Goal: Task Accomplishment & Management: Manage account settings

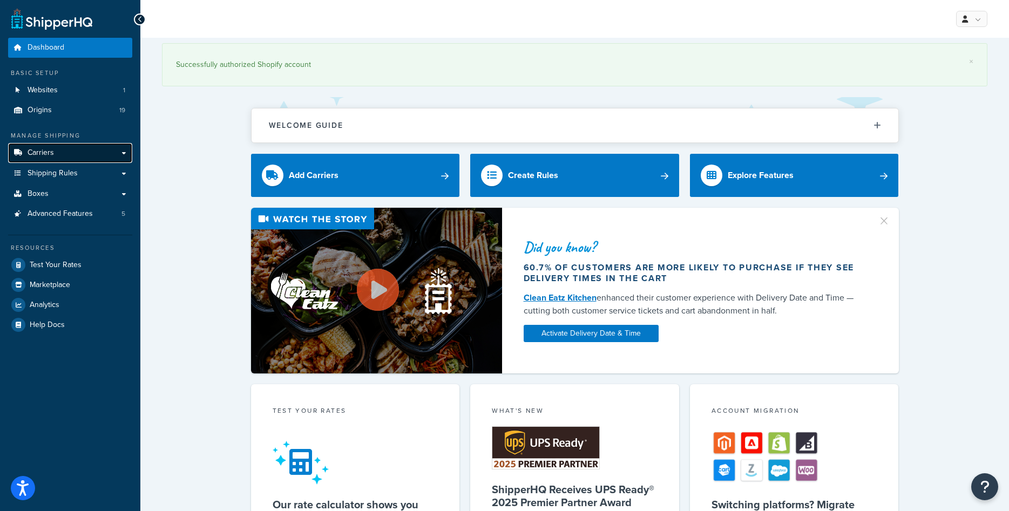
click at [60, 144] on link "Carriers" at bounding box center [70, 153] width 124 height 20
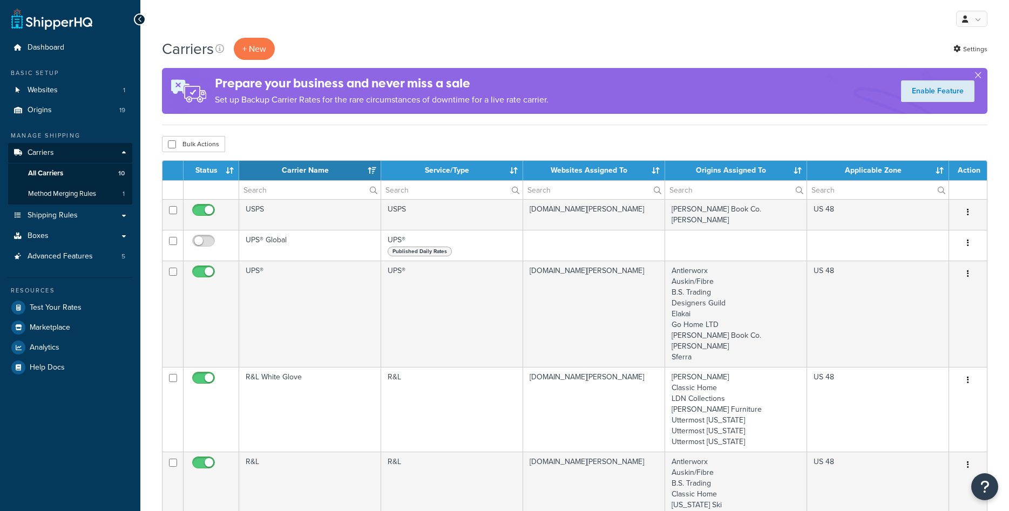
select select "15"
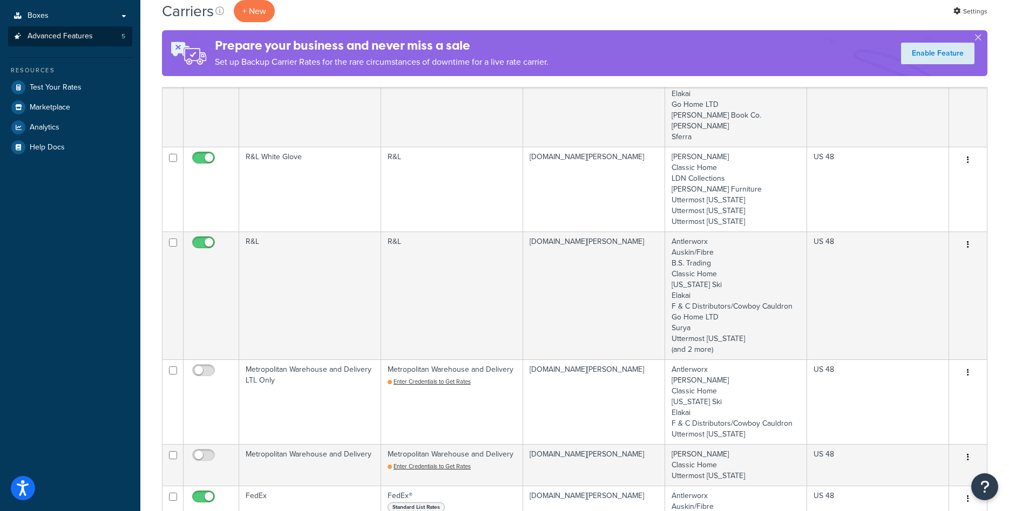
scroll to position [55, 0]
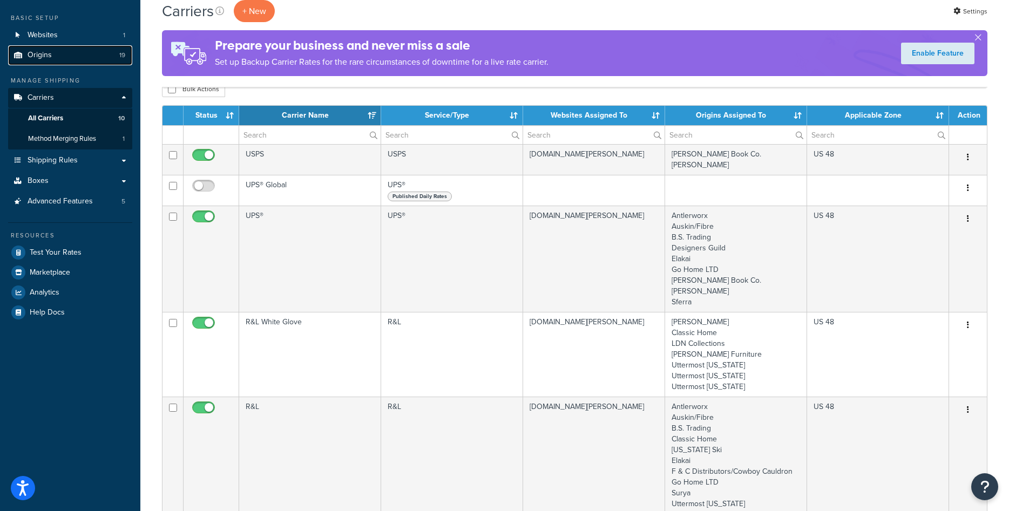
click at [75, 57] on link "Origins 19" at bounding box center [70, 55] width 124 height 20
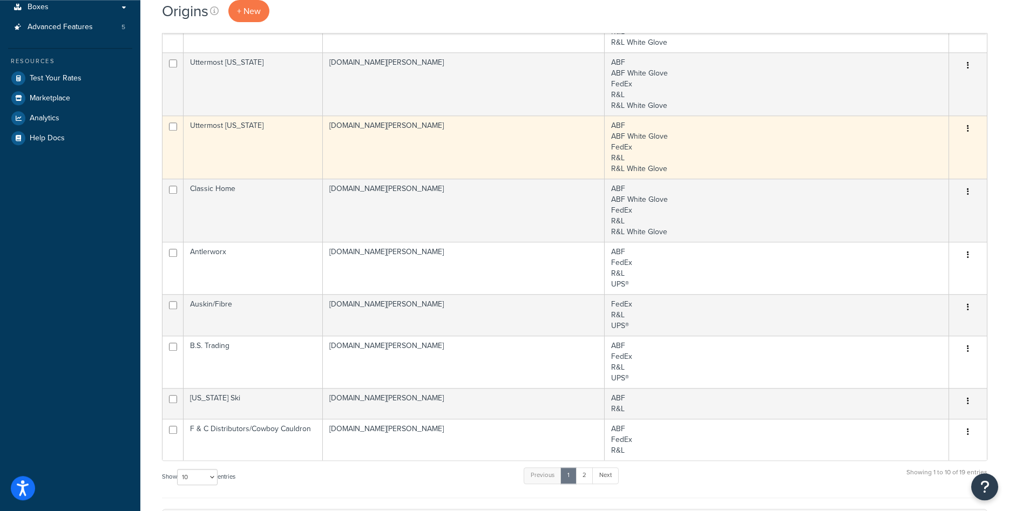
scroll to position [275, 0]
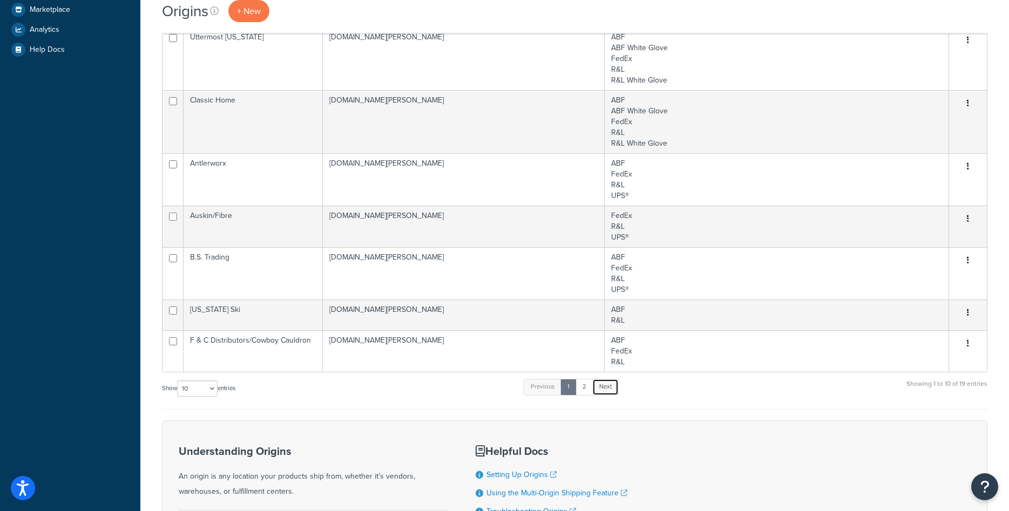
click at [609, 384] on link "Next" at bounding box center [605, 387] width 26 height 16
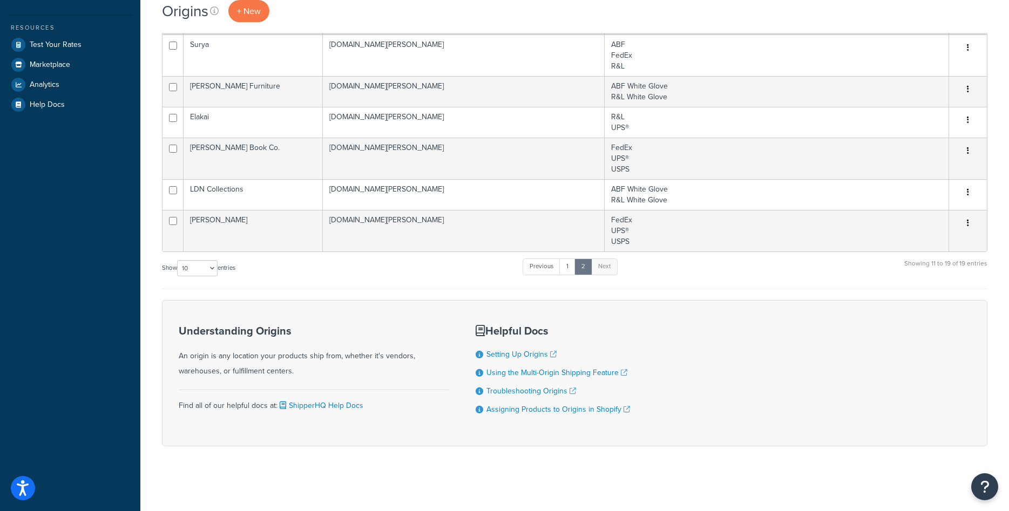
scroll to position [55, 0]
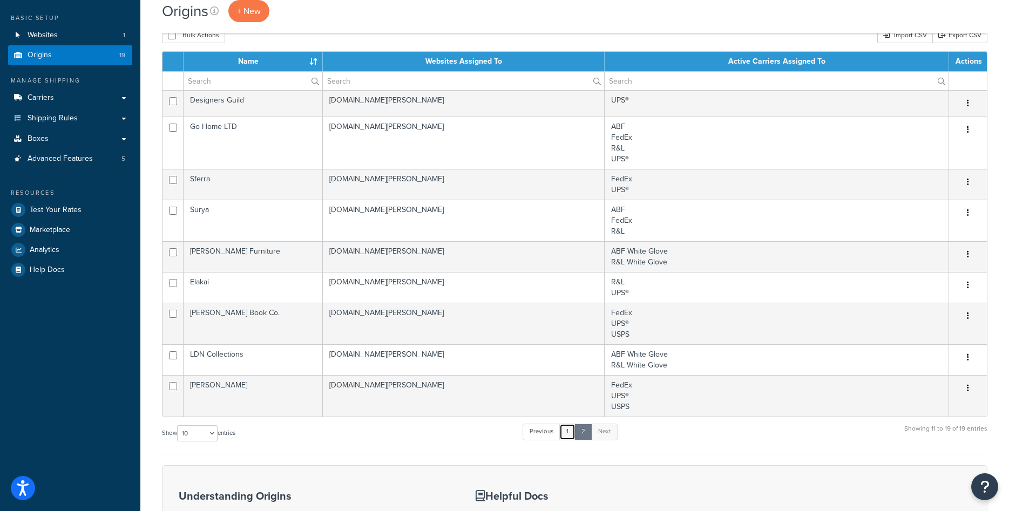
click at [569, 429] on link "1" at bounding box center [567, 432] width 16 height 16
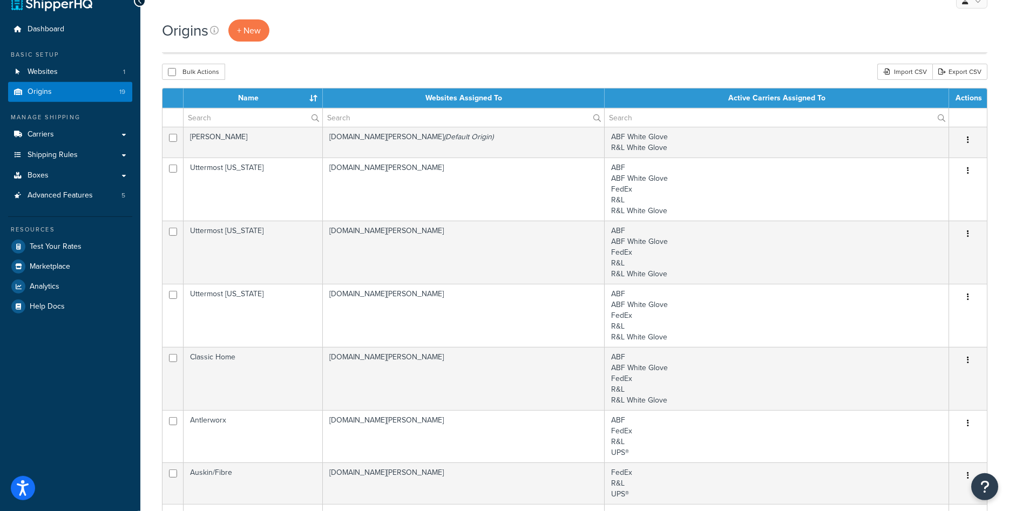
scroll to position [10, 0]
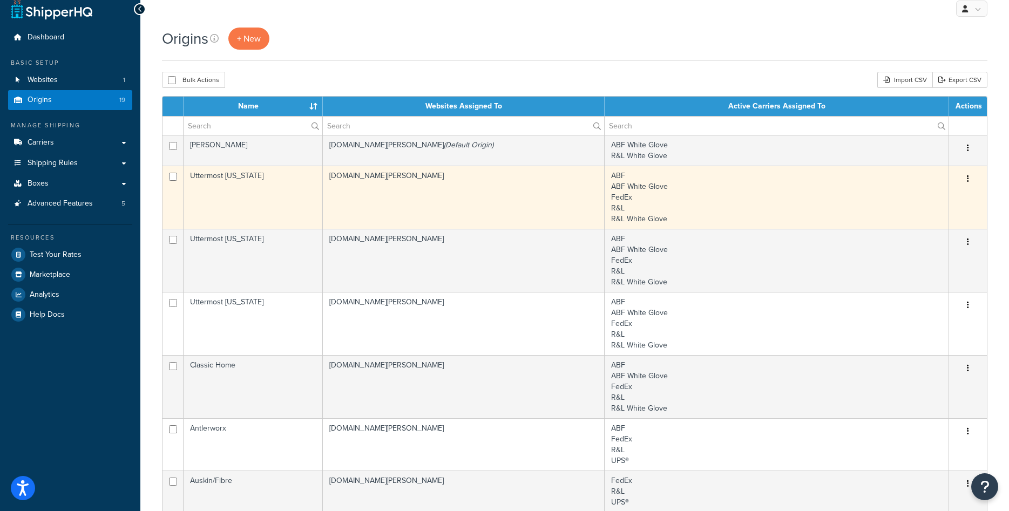
click at [227, 184] on td "Uttermost [US_STATE]" at bounding box center [253, 197] width 139 height 63
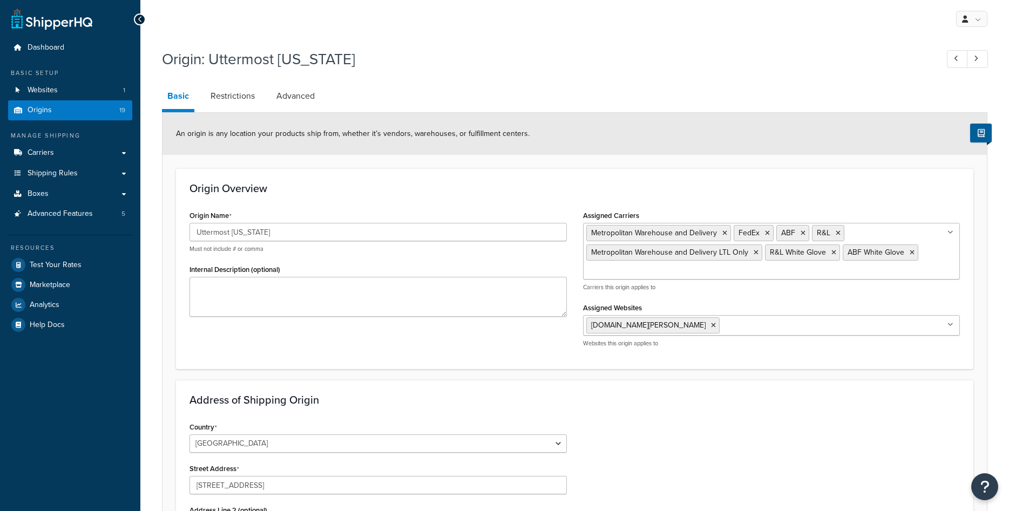
select select "46"
click at [65, 172] on span "Shipping Rules" at bounding box center [53, 173] width 50 height 9
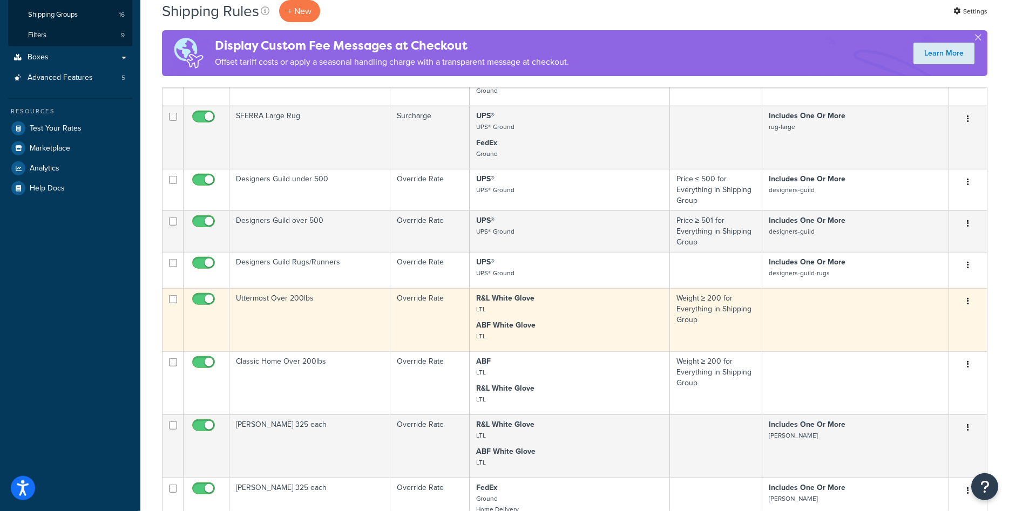
scroll to position [220, 0]
click at [209, 300] on input "checkbox" at bounding box center [205, 301] width 30 height 13
click at [202, 302] on input "checkbox" at bounding box center [205, 301] width 30 height 13
checkbox input "true"
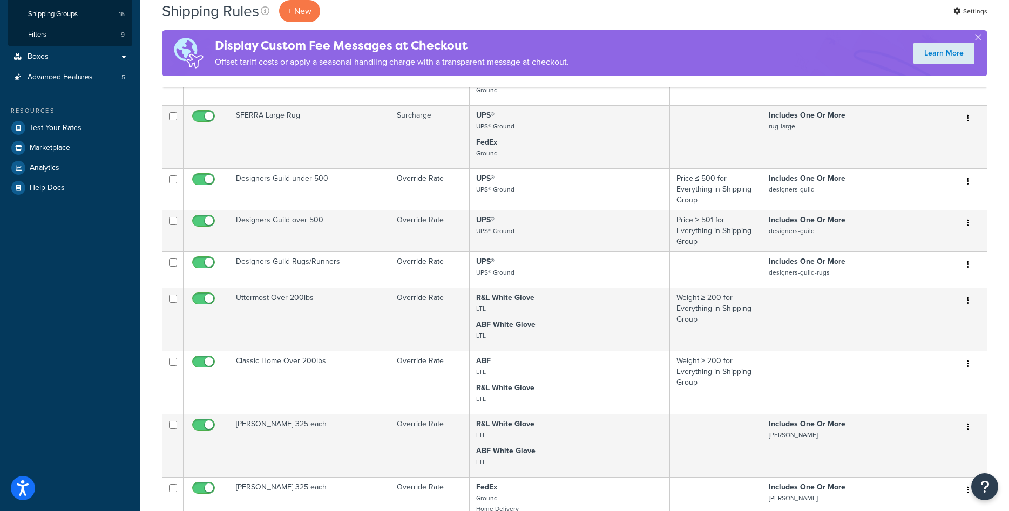
scroll to position [55, 0]
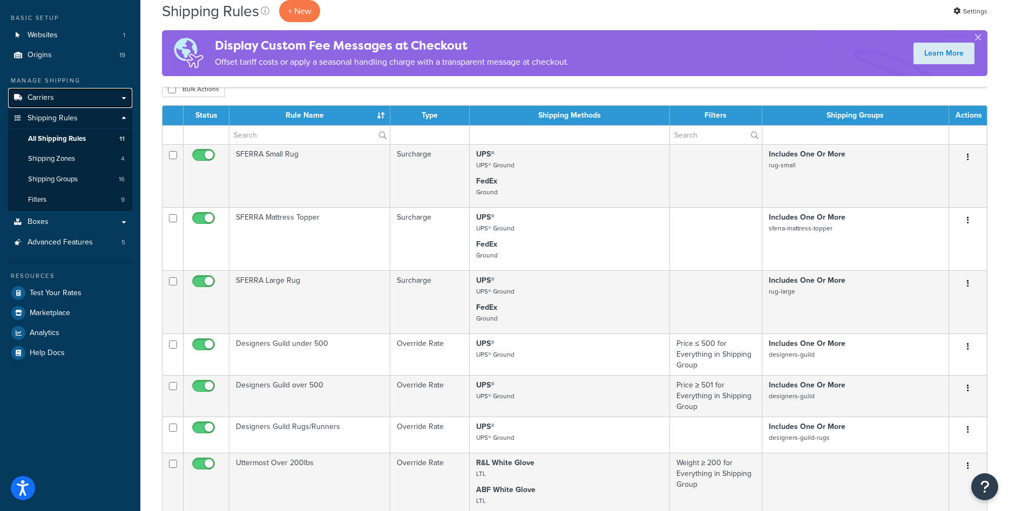
click at [65, 97] on link "Carriers" at bounding box center [70, 98] width 124 height 20
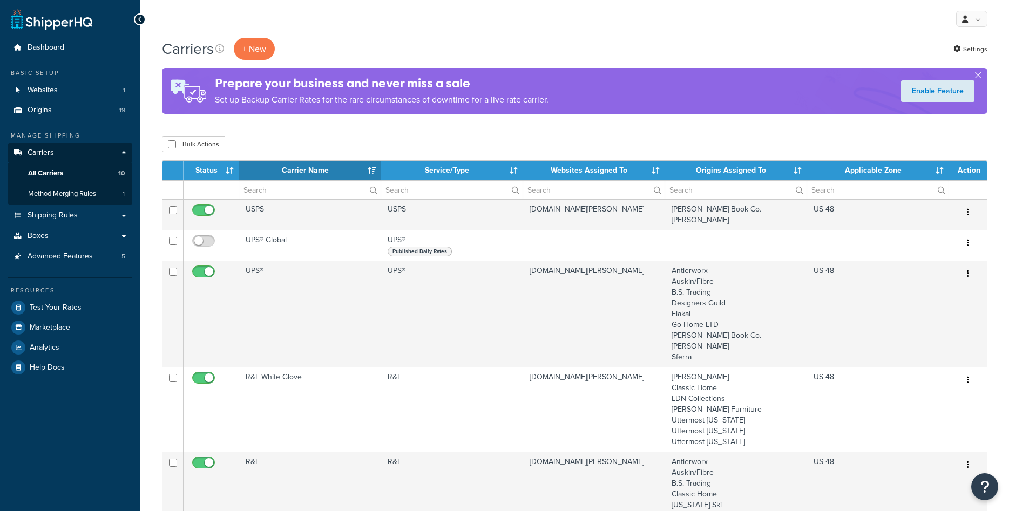
select select "15"
click at [54, 110] on link "Origins 19" at bounding box center [70, 110] width 124 height 20
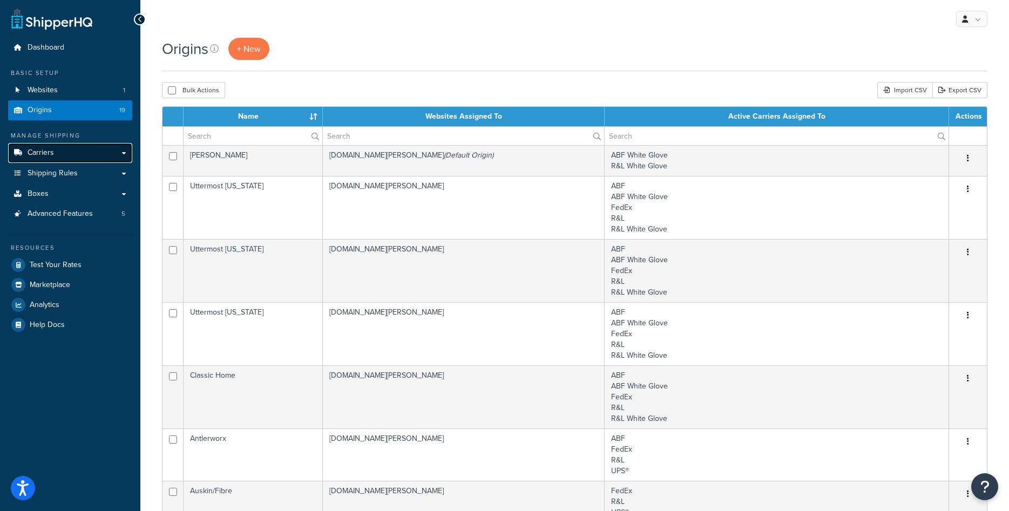
click at [71, 150] on link "Carriers" at bounding box center [70, 153] width 124 height 20
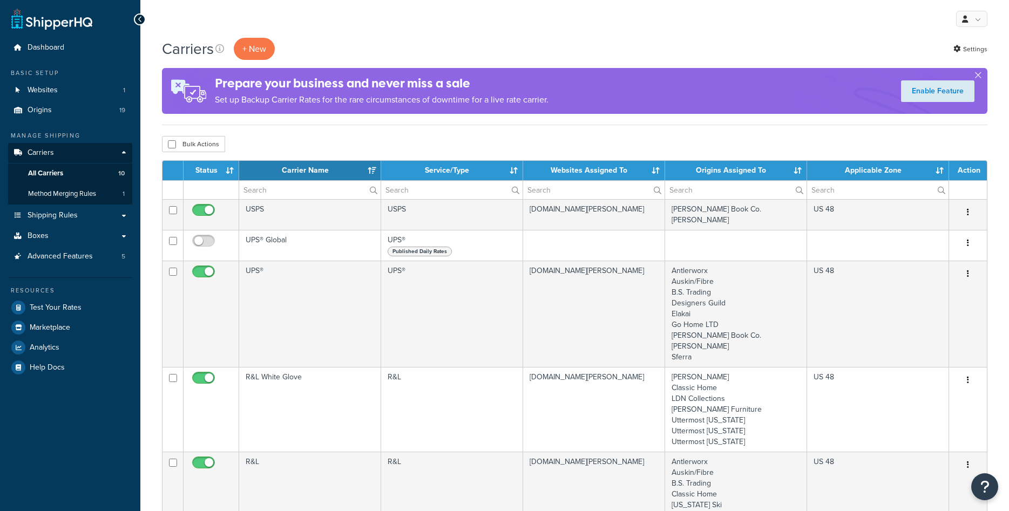
select select "15"
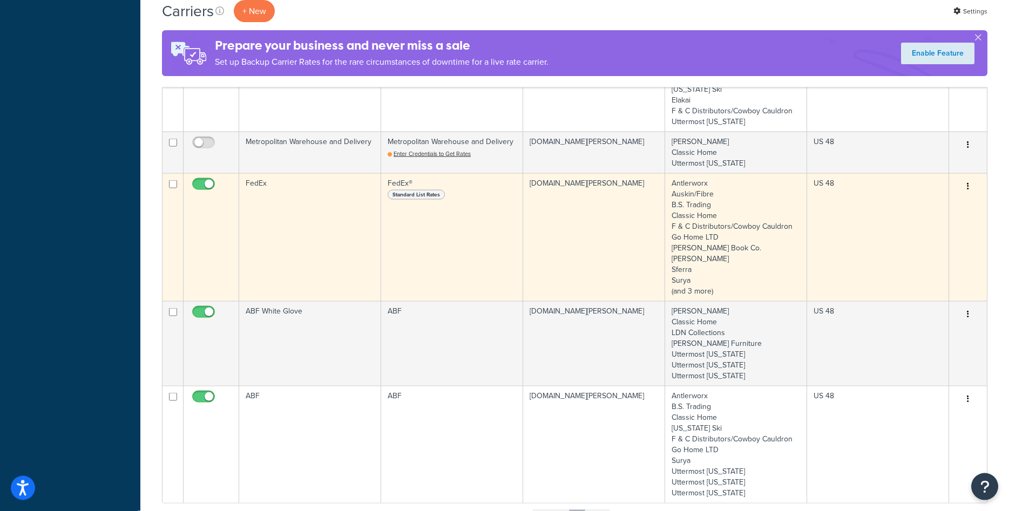
scroll to position [606, 0]
